Goal: Information Seeking & Learning: Learn about a topic

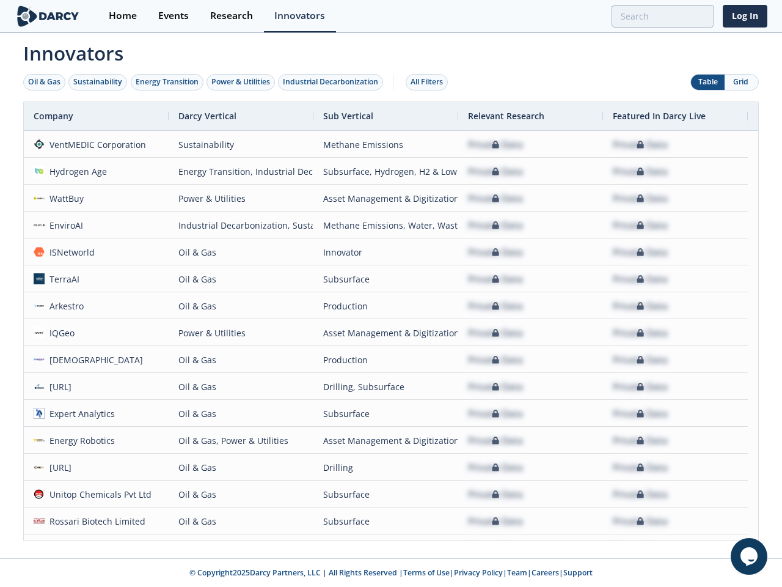
click at [45, 82] on div "Oil & Gas" at bounding box center [44, 81] width 32 height 11
click at [98, 82] on div "Sustainability" at bounding box center [97, 81] width 49 height 11
click at [167, 82] on div "Energy Transition" at bounding box center [167, 81] width 63 height 11
click at [242, 82] on div "Power & Utilities" at bounding box center [240, 81] width 59 height 11
